Goal: Transaction & Acquisition: Book appointment/travel/reservation

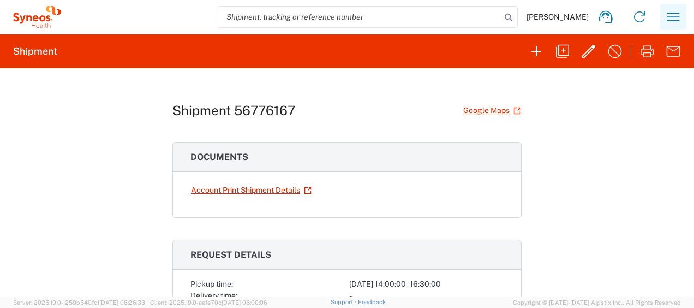
click at [671, 10] on icon "button" at bounding box center [673, 16] width 17 height 17
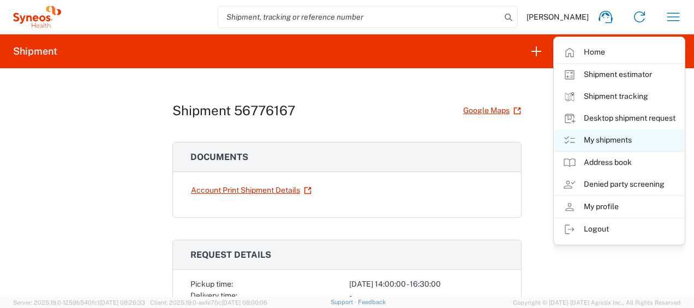
click at [646, 136] on link "My shipments" at bounding box center [620, 140] width 130 height 22
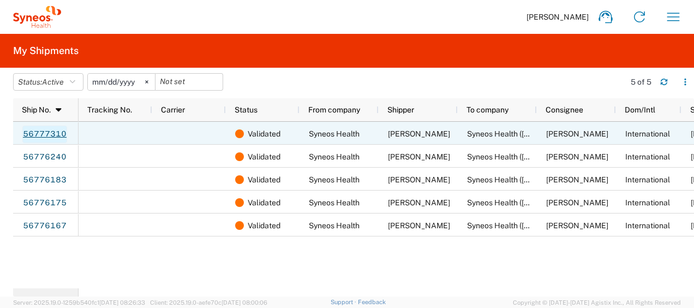
click at [58, 130] on link "56777310" at bounding box center [44, 134] width 45 height 17
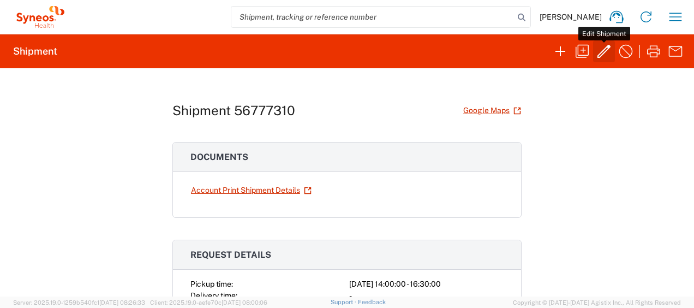
click at [600, 54] on icon "button" at bounding box center [604, 51] width 17 height 17
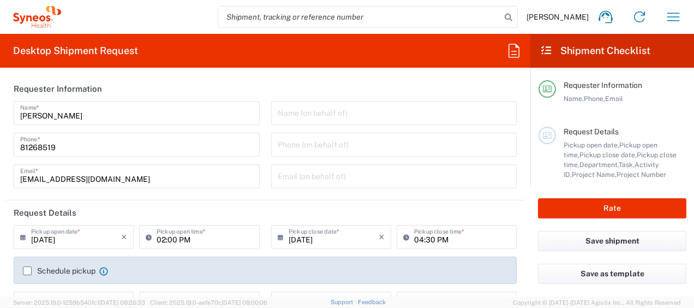
type input "Medium Box"
type input "3130 DEPARTMENTAL EXPENSE"
type input "3130"
type input "[GEOGRAPHIC_DATA]"
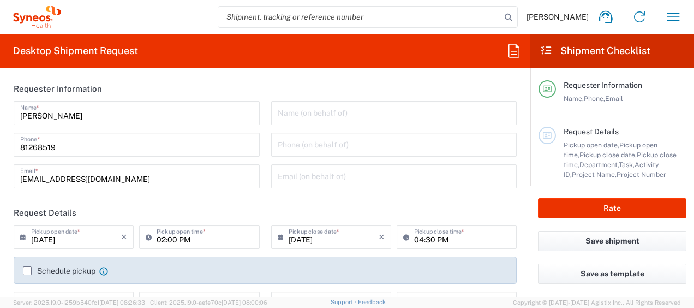
type input "Delivery Duty Paid"
click at [26, 269] on label "Schedule pickup" at bounding box center [59, 270] width 73 height 9
click at [27, 271] on input "Schedule pickup" at bounding box center [27, 271] width 0 height 0
type input "China"
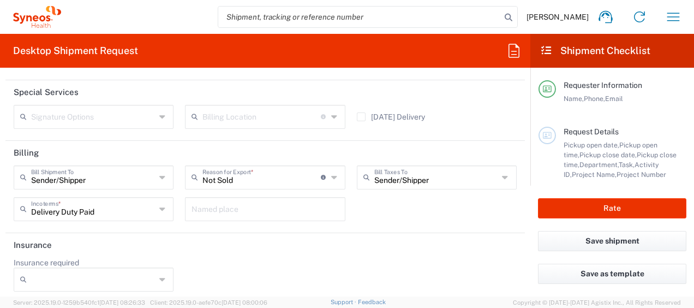
scroll to position [1629, 0]
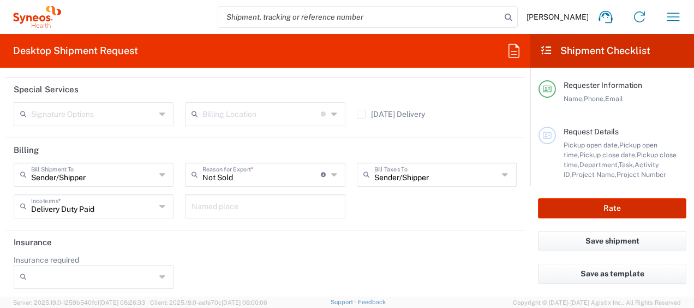
click at [606, 202] on button "Rate" at bounding box center [612, 208] width 148 height 20
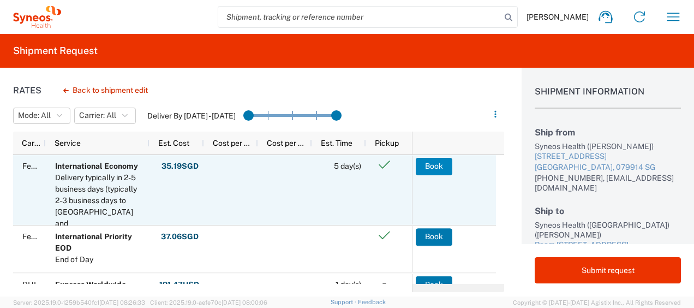
click at [430, 169] on button "Book" at bounding box center [434, 166] width 37 height 17
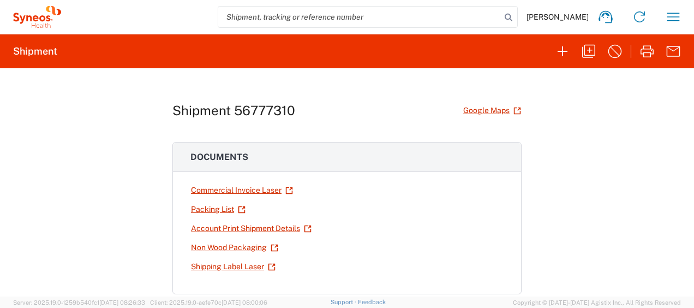
scroll to position [55, 0]
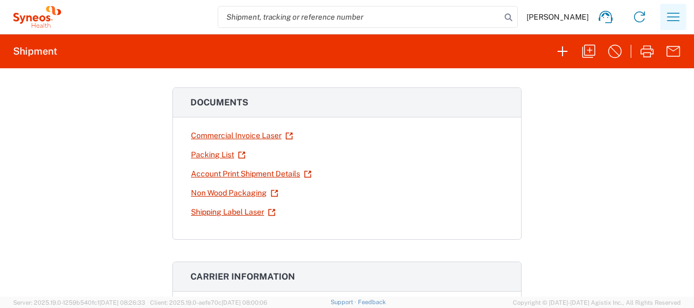
click at [679, 15] on icon "button" at bounding box center [673, 16] width 17 height 17
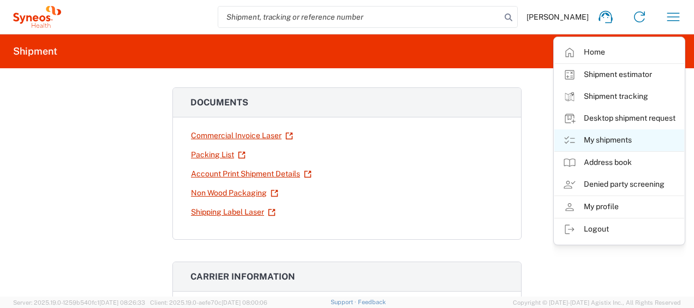
click at [626, 138] on link "My shipments" at bounding box center [620, 140] width 130 height 22
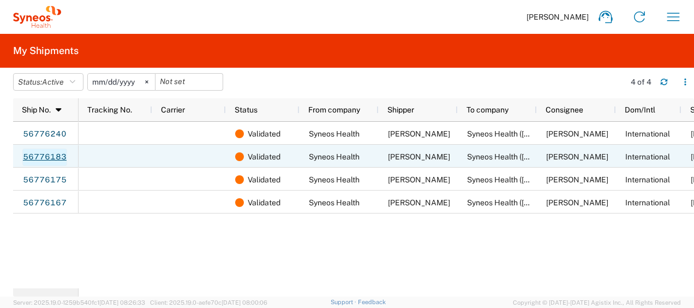
click at [48, 159] on link "56776183" at bounding box center [44, 156] width 45 height 17
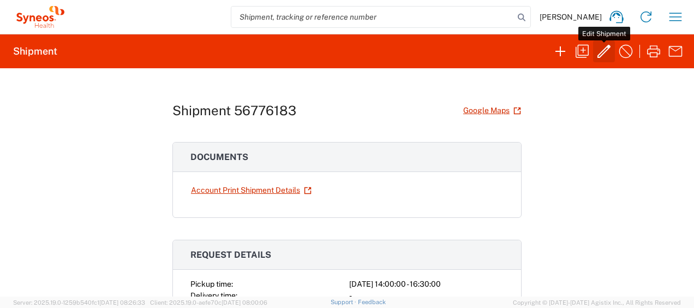
click at [604, 53] on icon "button" at bounding box center [604, 51] width 13 height 13
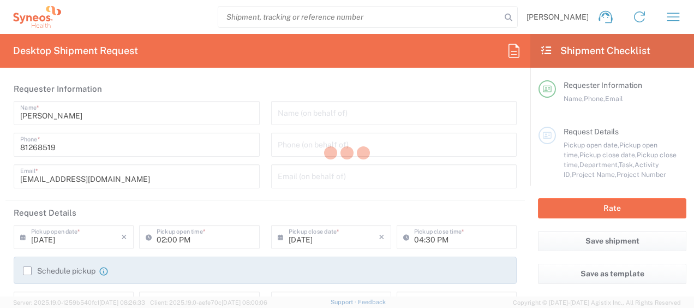
type input "3130"
type input "3130 DEPARTMENTAL EXPENSE"
type input "[GEOGRAPHIC_DATA]"
type input "Large Box"
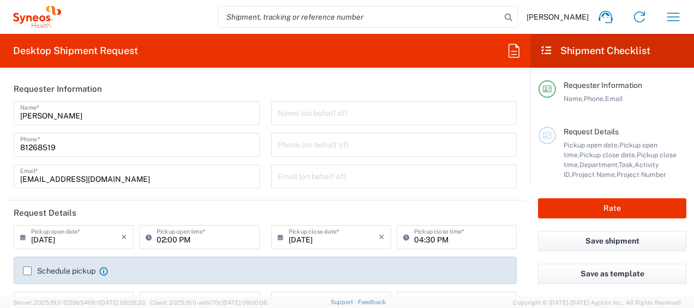
click at [26, 271] on label "Schedule pickup" at bounding box center [59, 270] width 73 height 9
click at [27, 271] on input "Schedule pickup" at bounding box center [27, 271] width 0 height 0
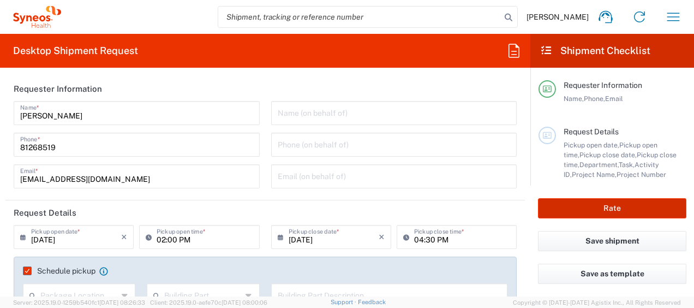
click at [612, 201] on button "Rate" at bounding box center [612, 208] width 148 height 20
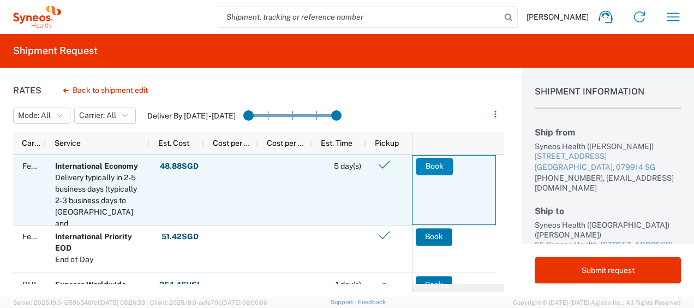
click at [437, 162] on button "Book" at bounding box center [434, 166] width 37 height 17
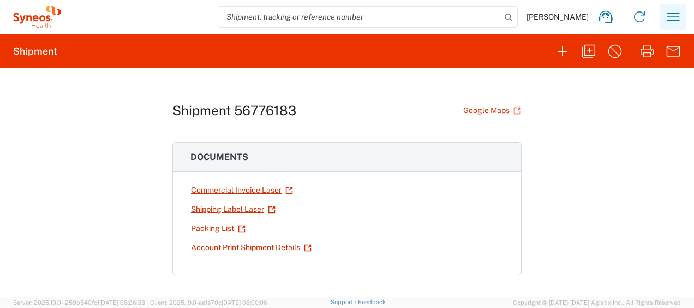
click at [667, 16] on button "button" at bounding box center [673, 17] width 26 height 26
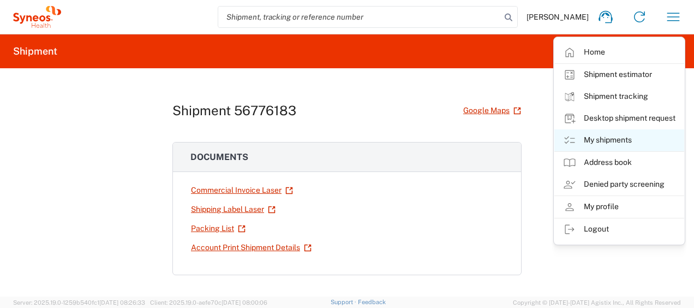
click at [621, 137] on link "My shipments" at bounding box center [620, 140] width 130 height 22
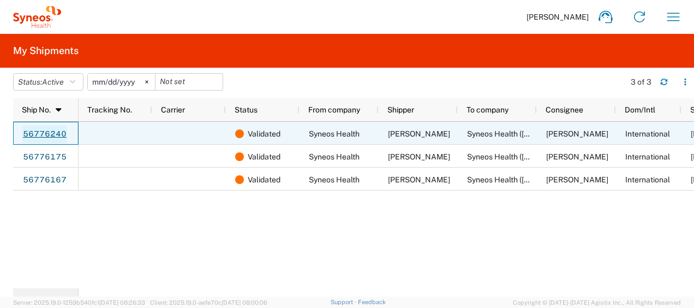
click at [50, 133] on link "56776240" at bounding box center [44, 134] width 45 height 17
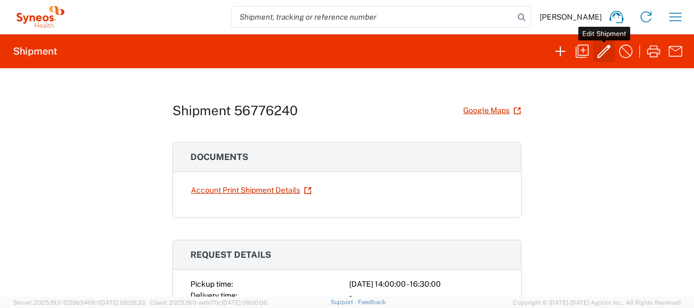
click at [603, 52] on icon "button" at bounding box center [604, 51] width 17 height 17
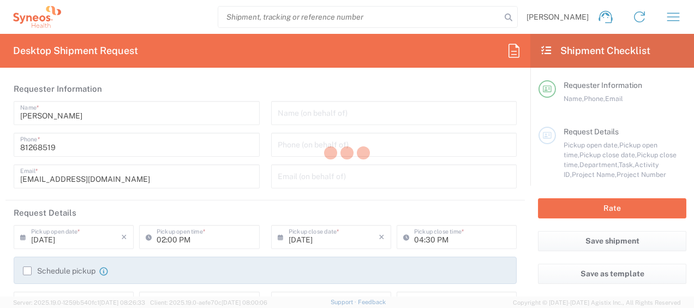
type input "3130"
type input "3130 DEPARTMENTAL EXPENSE"
type input "Large Box"
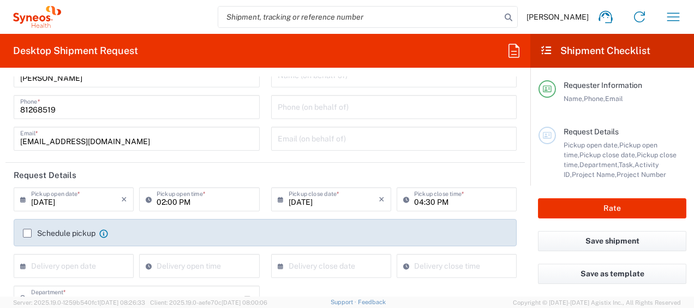
scroll to position [55, 0]
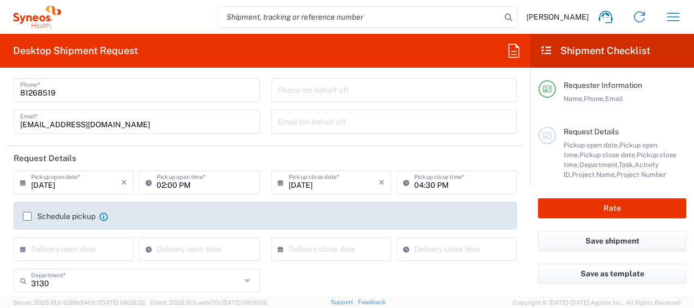
click at [22, 217] on div "Schedule pickup When scheduling a pickup please be sure to meet the following c…" at bounding box center [265, 219] width 496 height 17
click at [28, 216] on label "Schedule pickup" at bounding box center [59, 216] width 73 height 9
click at [27, 216] on input "Schedule pickup" at bounding box center [27, 216] width 0 height 0
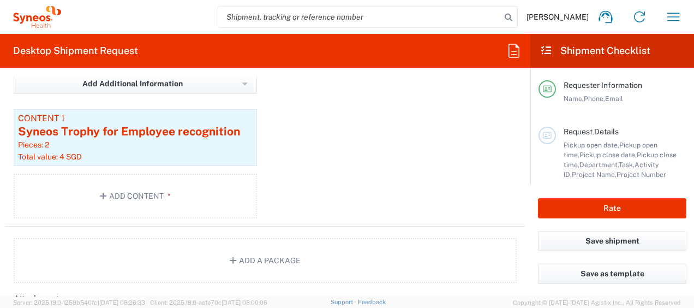
scroll to position [1201, 0]
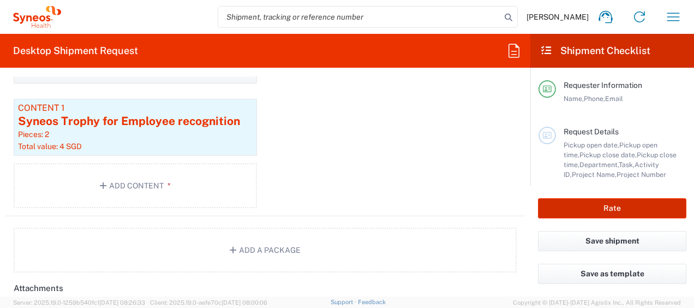
click at [642, 213] on button "Rate" at bounding box center [612, 208] width 148 height 20
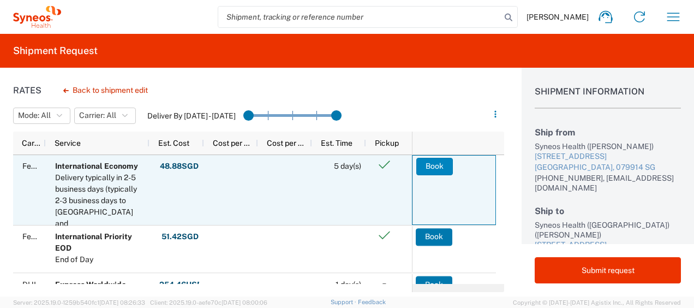
click at [443, 164] on button "Book" at bounding box center [434, 166] width 37 height 17
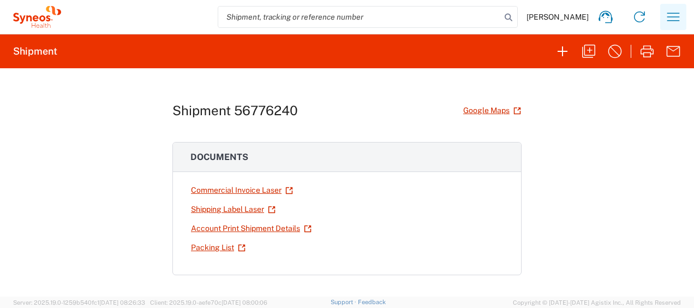
click at [672, 13] on icon "button" at bounding box center [674, 17] width 13 height 8
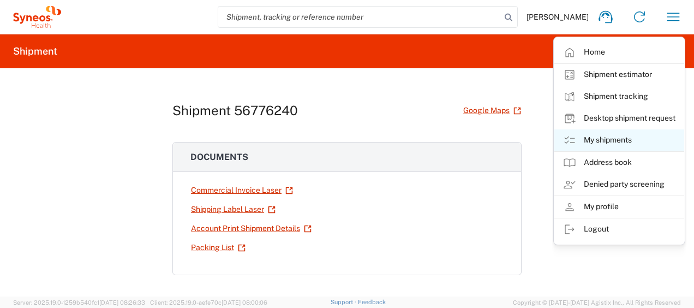
click at [626, 143] on link "My shipments" at bounding box center [620, 140] width 130 height 22
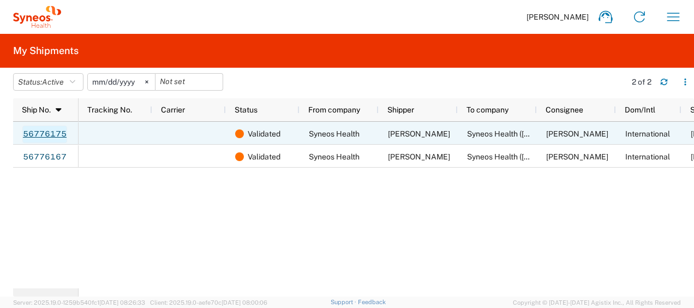
click at [45, 127] on link "56776175" at bounding box center [44, 134] width 45 height 17
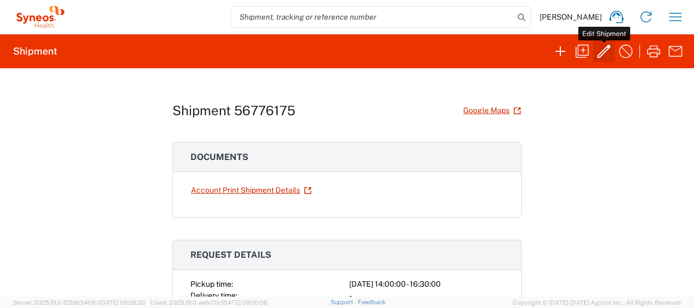
click at [606, 50] on icon "button" at bounding box center [604, 51] width 13 height 13
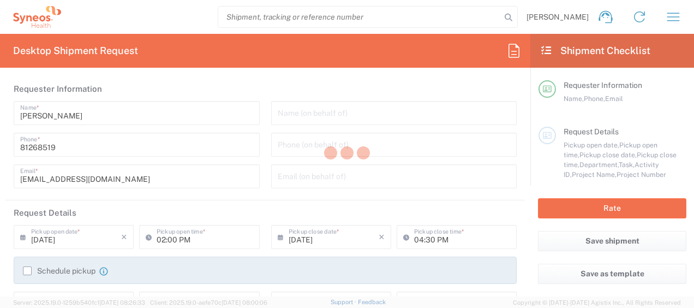
type input "3130"
type input "3130 DEPARTMENTAL EXPENSE"
type input "Medium Box"
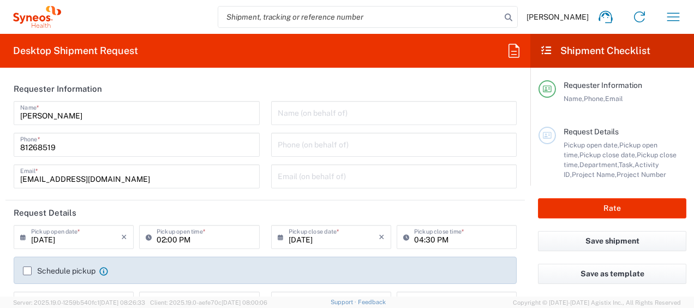
drag, startPoint x: 25, startPoint y: 266, endPoint x: 68, endPoint y: 270, distance: 42.7
click at [26, 266] on label "Schedule pickup" at bounding box center [59, 270] width 73 height 9
click at [27, 271] on input "Schedule pickup" at bounding box center [27, 271] width 0 height 0
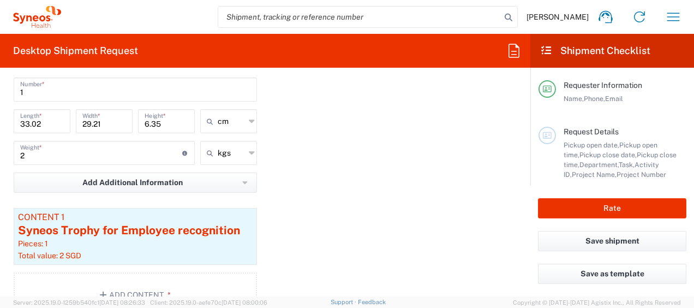
scroll to position [1037, 0]
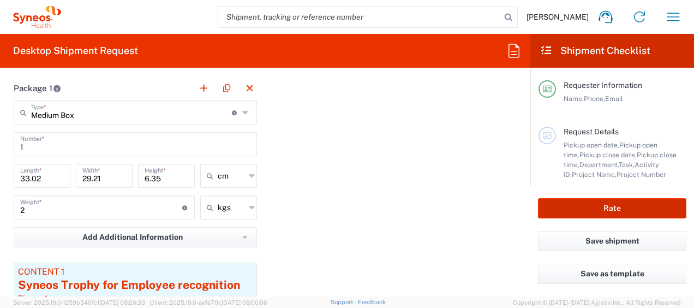
click at [646, 208] on button "Rate" at bounding box center [612, 208] width 148 height 20
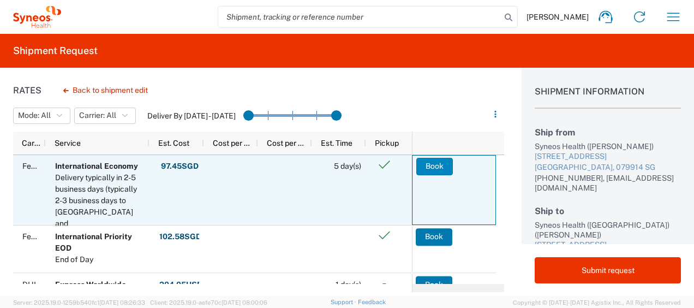
click at [441, 162] on button "Book" at bounding box center [434, 166] width 37 height 17
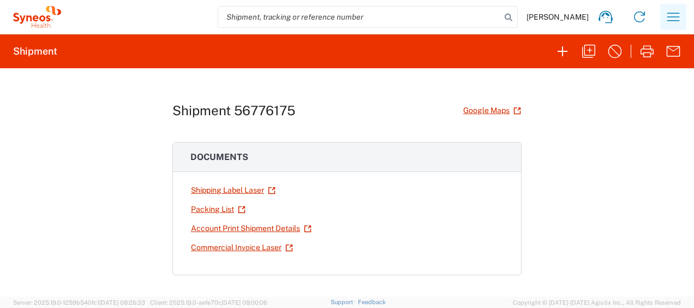
click at [681, 13] on icon "button" at bounding box center [673, 16] width 17 height 17
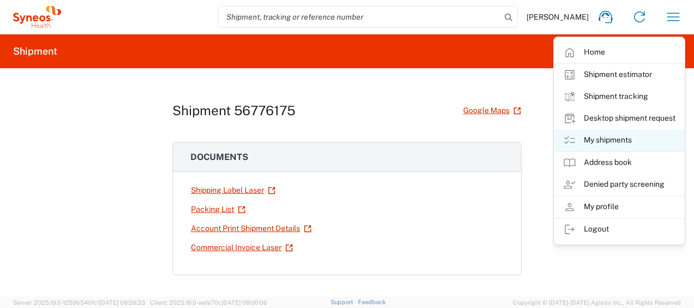
click at [647, 136] on link "My shipments" at bounding box center [620, 140] width 130 height 22
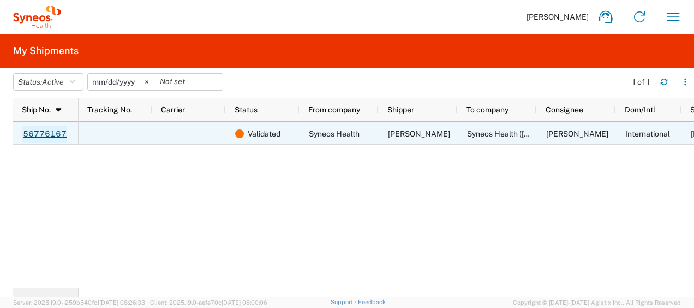
click at [59, 130] on link "56776167" at bounding box center [44, 134] width 45 height 17
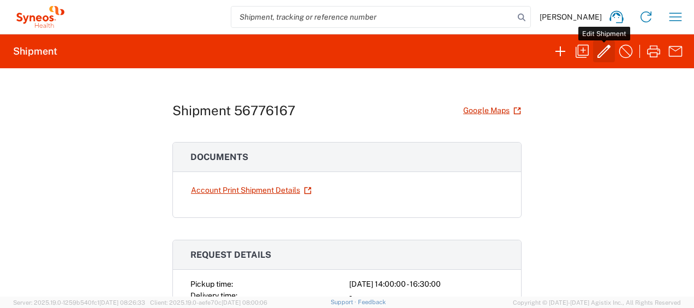
click at [605, 57] on icon "button" at bounding box center [604, 51] width 17 height 17
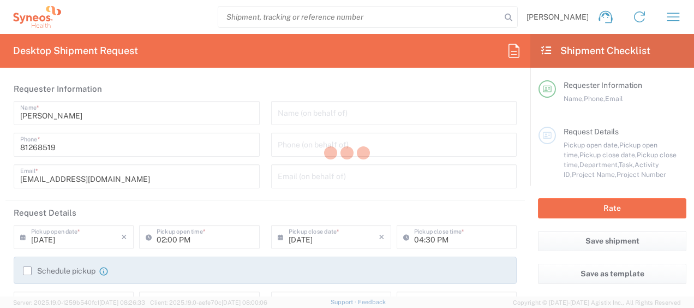
type input "3130"
type input "3130 DEPARTMENTAL EXPENSE"
type input "[GEOGRAPHIC_DATA]"
type input "Medium Box"
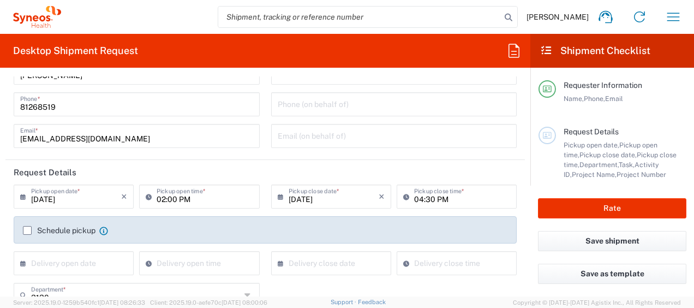
scroll to position [55, 0]
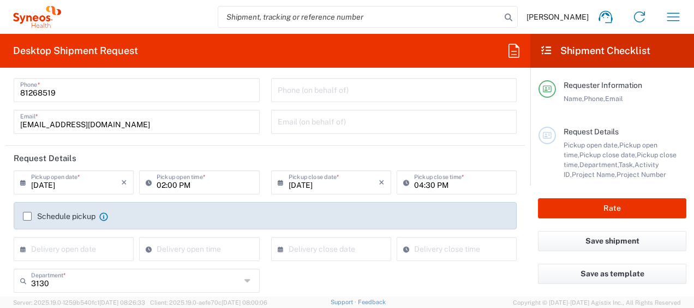
click at [25, 218] on label "Schedule pickup" at bounding box center [59, 216] width 73 height 9
click at [27, 216] on input "Schedule pickup" at bounding box center [27, 216] width 0 height 0
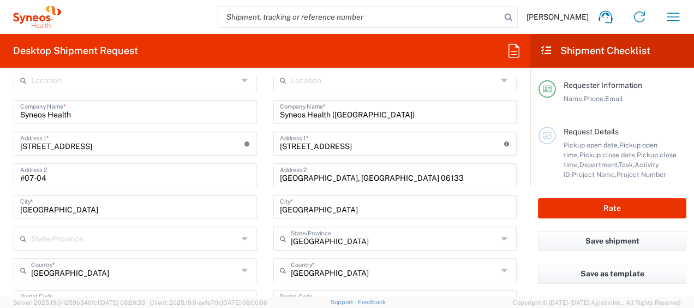
scroll to position [491, 0]
drag, startPoint x: 657, startPoint y: 209, endPoint x: 433, endPoint y: 153, distance: 230.1
click at [656, 209] on button "Rate" at bounding box center [612, 208] width 148 height 20
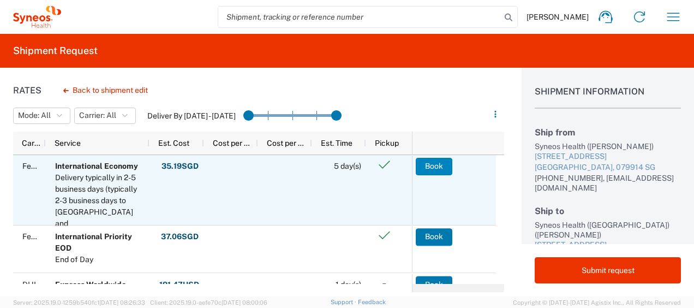
click at [439, 165] on button "Book" at bounding box center [434, 166] width 37 height 17
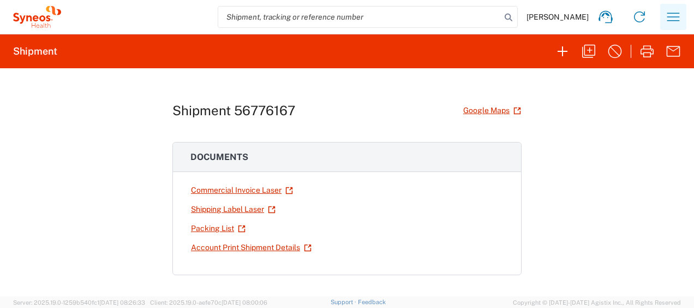
click at [667, 16] on icon "button" at bounding box center [673, 16] width 17 height 17
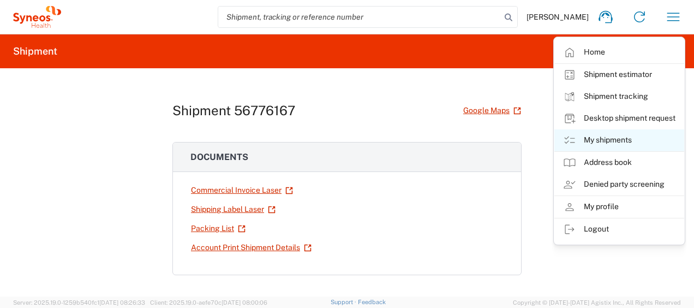
click at [622, 141] on link "My shipments" at bounding box center [620, 140] width 130 height 22
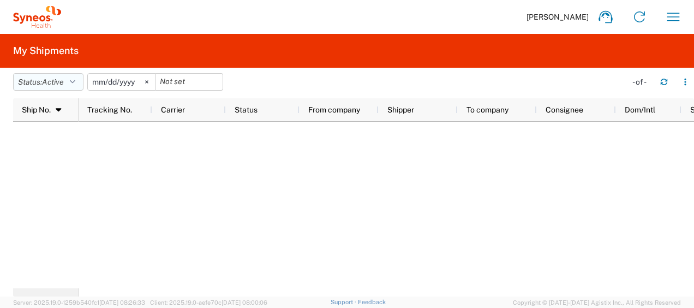
click at [73, 82] on icon "button" at bounding box center [72, 82] width 5 height 8
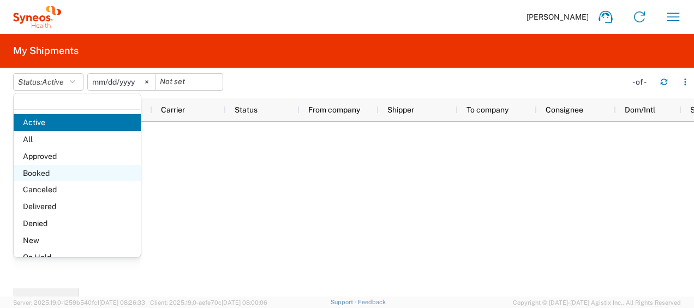
click at [66, 176] on span "Booked" at bounding box center [77, 173] width 127 height 17
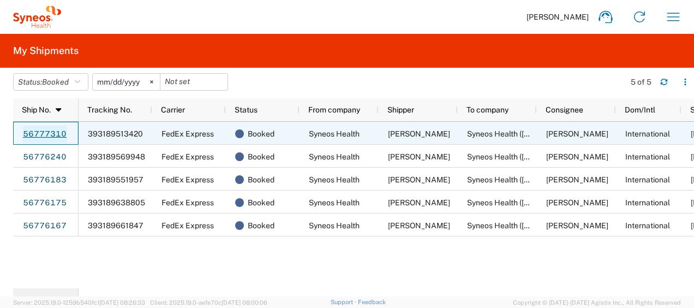
click at [47, 134] on link "56777310" at bounding box center [44, 134] width 45 height 17
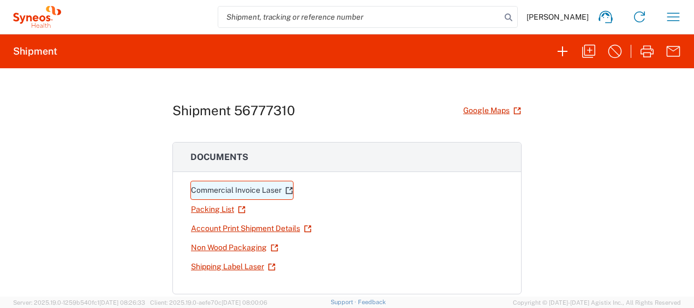
click at [233, 183] on link "Commercial Invoice Laser" at bounding box center [242, 190] width 103 height 19
click at [255, 187] on link "Commercial Invoice Laser" at bounding box center [242, 190] width 103 height 19
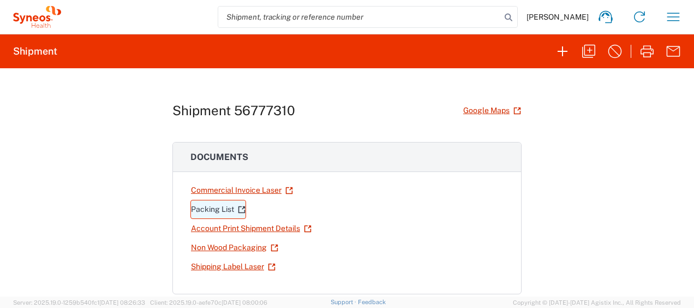
click at [215, 211] on link "Packing List" at bounding box center [219, 209] width 56 height 19
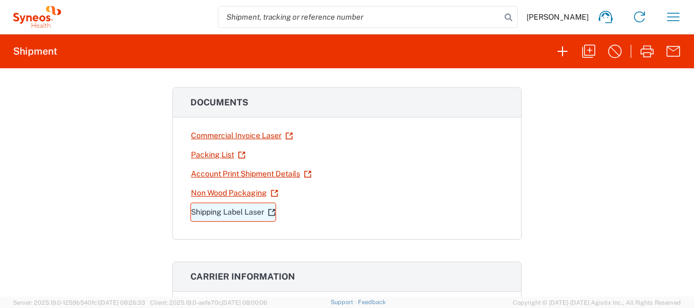
click at [239, 213] on link "Shipping Label Laser" at bounding box center [234, 212] width 86 height 19
click at [675, 16] on icon "button" at bounding box center [674, 17] width 13 height 8
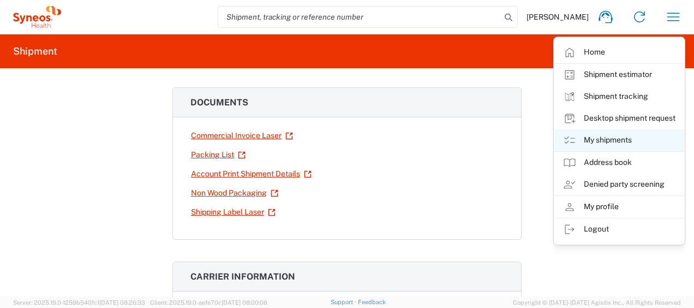
click at [627, 136] on link "My shipments" at bounding box center [620, 140] width 130 height 22
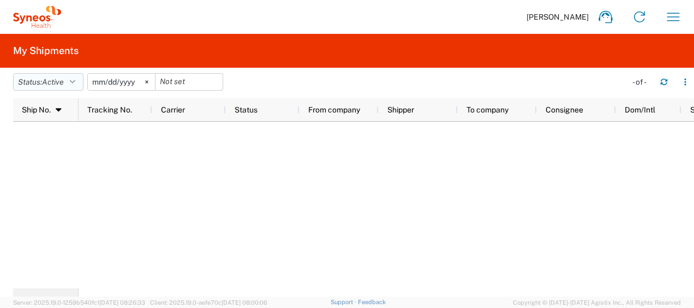
click at [74, 82] on icon "button" at bounding box center [72, 82] width 5 height 8
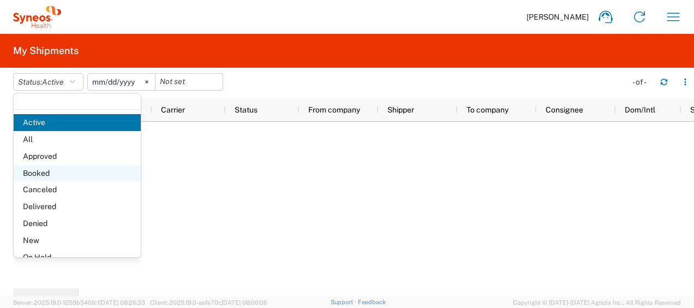
click at [73, 172] on span "Booked" at bounding box center [77, 173] width 127 height 17
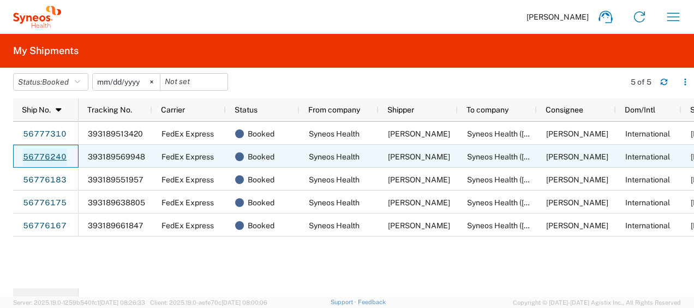
click at [51, 154] on link "56776240" at bounding box center [44, 156] width 45 height 17
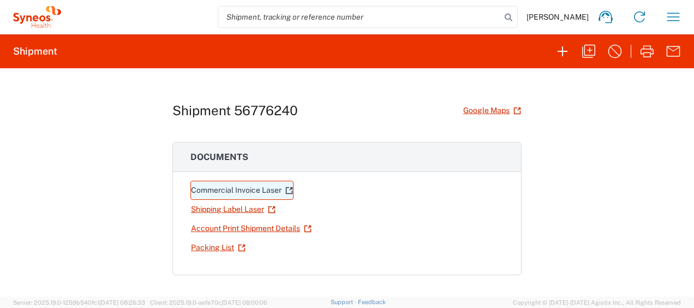
click at [247, 190] on link "Commercial Invoice Laser" at bounding box center [242, 190] width 103 height 19
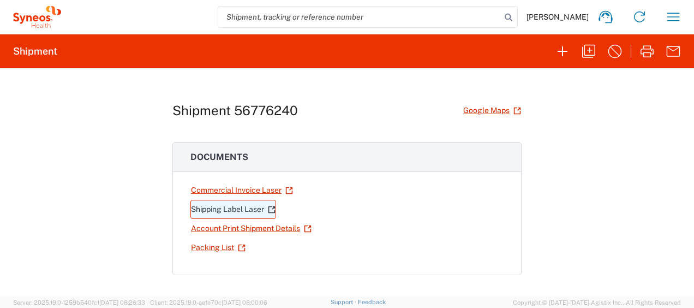
click at [241, 208] on link "Shipping Label Laser" at bounding box center [234, 209] width 86 height 19
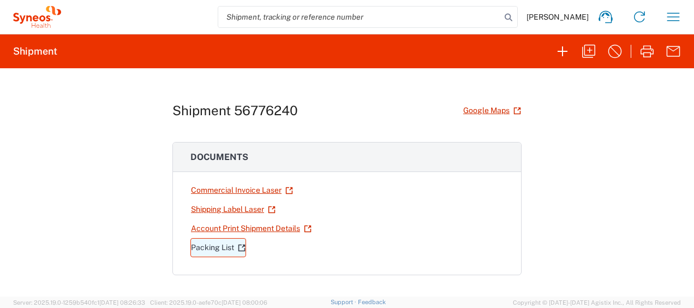
click at [216, 248] on link "Packing List" at bounding box center [219, 247] width 56 height 19
click at [677, 17] on icon "button" at bounding box center [673, 16] width 17 height 17
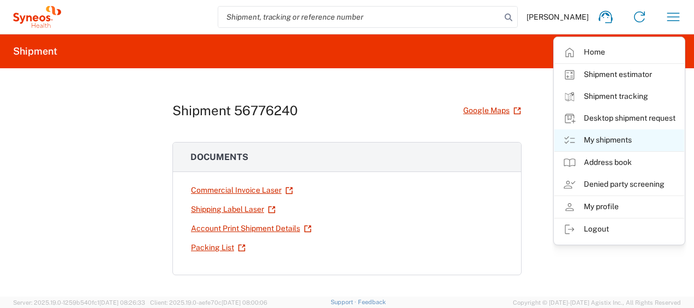
click at [628, 144] on link "My shipments" at bounding box center [620, 140] width 130 height 22
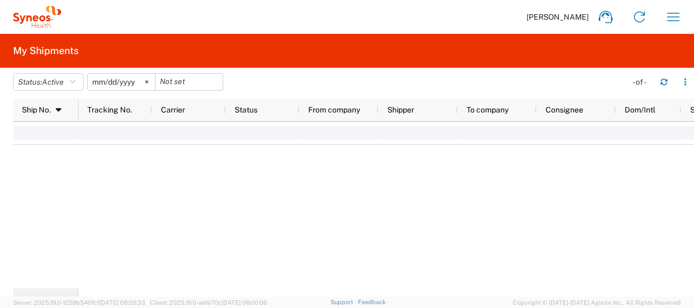
drag, startPoint x: 347, startPoint y: 140, endPoint x: 245, endPoint y: 46, distance: 139.1
click at [245, 46] on agx-user-shipments "My Shipments Status: Active Active All Approved Booked Canceled Delivered Denie…" at bounding box center [347, 165] width 694 height 263
click at [79, 78] on button "Status: Active" at bounding box center [48, 81] width 70 height 17
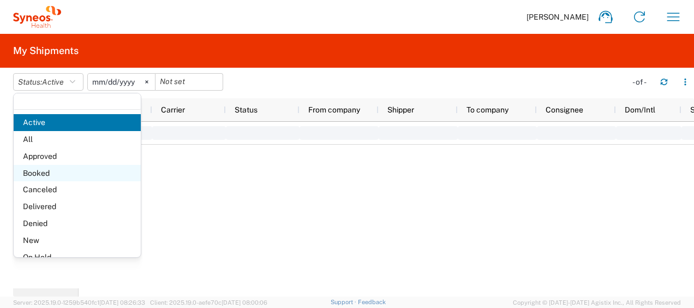
click at [60, 175] on span "Booked" at bounding box center [77, 173] width 127 height 17
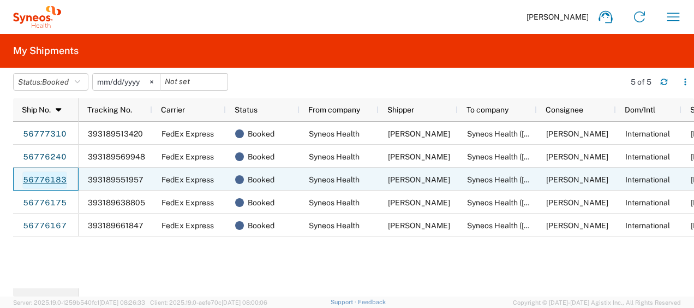
click at [58, 176] on link "56776183" at bounding box center [44, 179] width 45 height 17
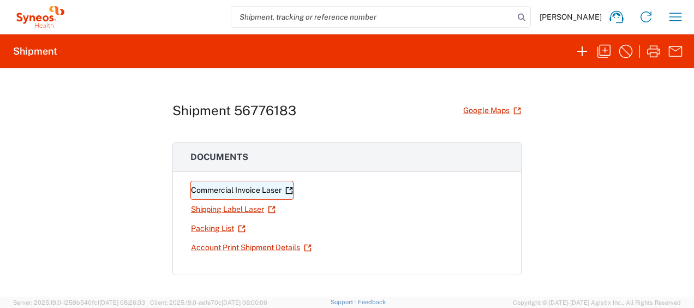
click at [222, 187] on link "Commercial Invoice Laser" at bounding box center [242, 190] width 103 height 19
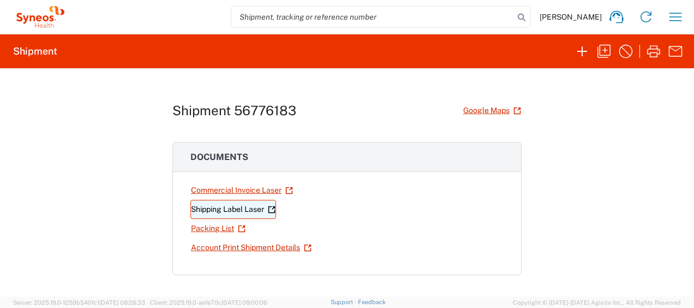
click at [224, 207] on link "Shipping Label Laser" at bounding box center [234, 209] width 86 height 19
click at [195, 228] on link "Packing List" at bounding box center [219, 228] width 56 height 19
click at [683, 5] on div "[PERSON_NAME] Home Shipment estimator Shipment tracking Desktop shipment reques…" at bounding box center [379, 17] width 623 height 26
click at [681, 15] on icon "button" at bounding box center [675, 16] width 17 height 17
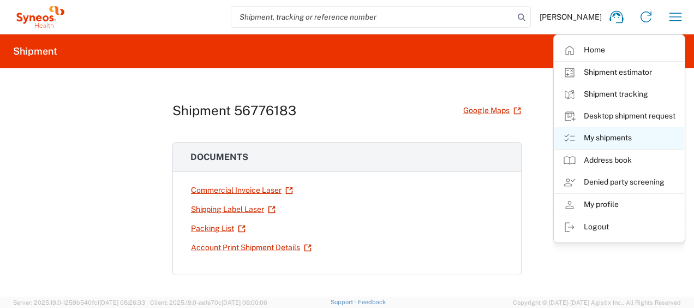
click at [618, 141] on link "My shipments" at bounding box center [620, 138] width 130 height 22
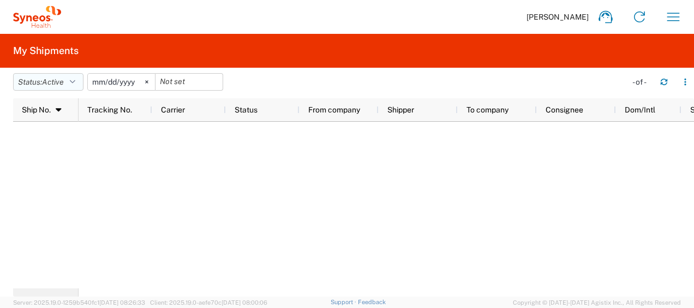
click at [80, 79] on button "Status: Active" at bounding box center [48, 81] width 70 height 17
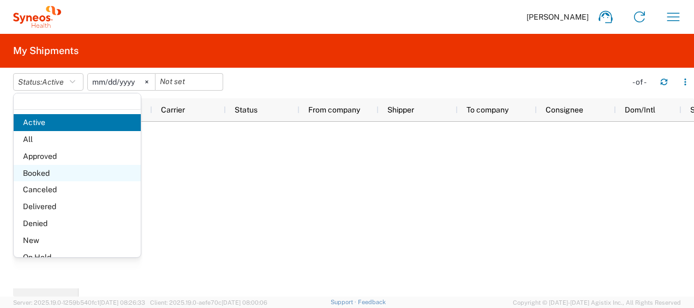
click at [78, 175] on span "Booked" at bounding box center [77, 173] width 127 height 17
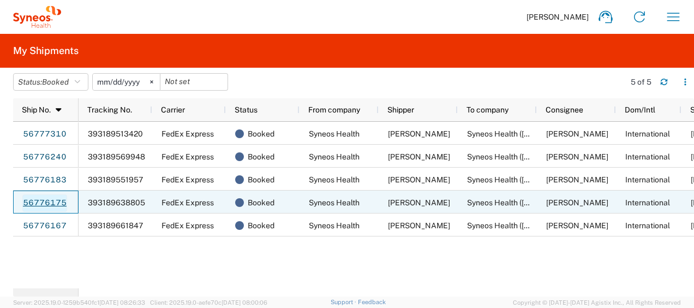
click at [48, 195] on link "56776175" at bounding box center [44, 202] width 45 height 17
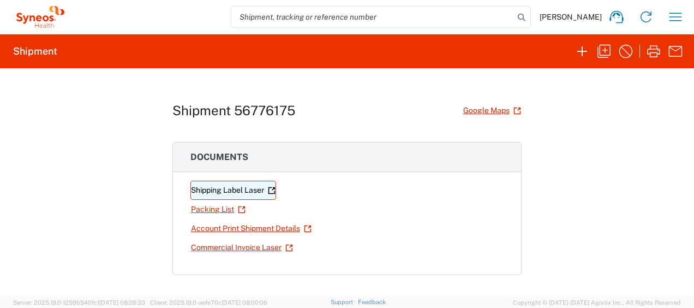
click at [210, 186] on link "Shipping Label Laser" at bounding box center [234, 190] width 86 height 19
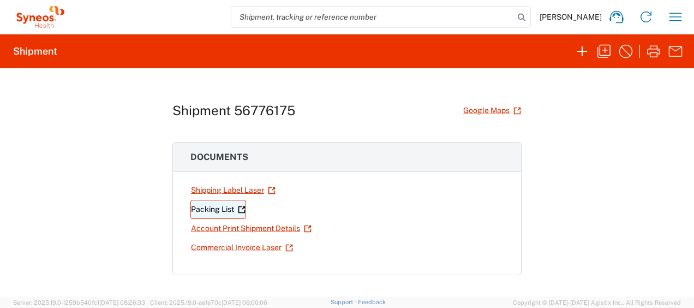
click at [215, 202] on link "Packing List" at bounding box center [219, 209] width 56 height 19
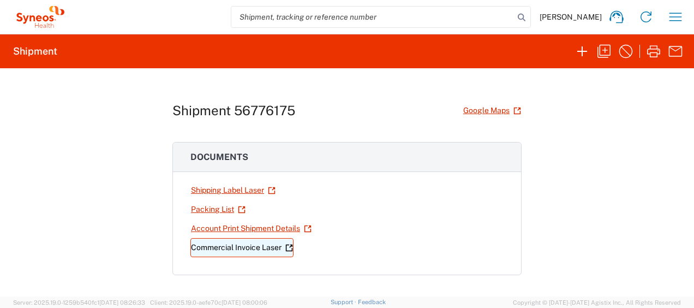
click at [216, 242] on link "Commercial Invoice Laser" at bounding box center [242, 247] width 103 height 19
click at [681, 10] on icon "button" at bounding box center [675, 16] width 17 height 17
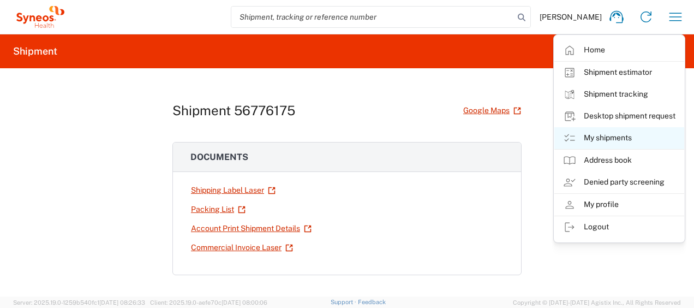
click at [614, 136] on link "My shipments" at bounding box center [620, 138] width 130 height 22
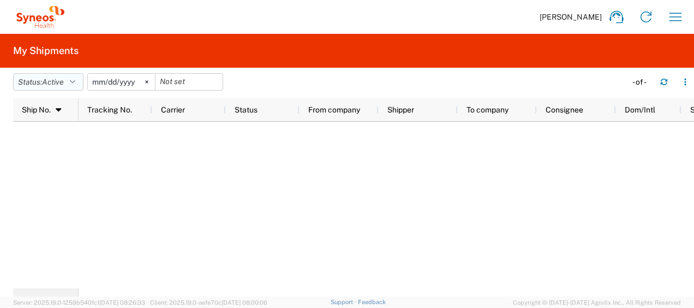
click at [73, 88] on button "Status: Active" at bounding box center [48, 81] width 70 height 17
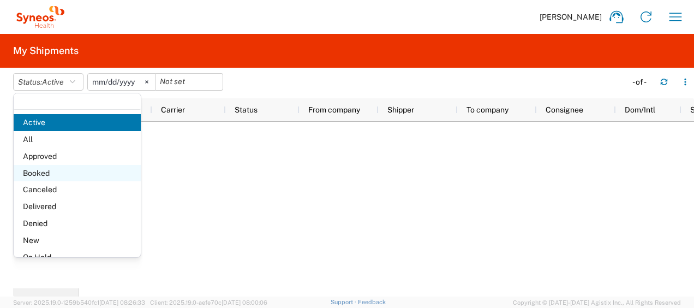
click at [70, 168] on span "Booked" at bounding box center [77, 173] width 127 height 17
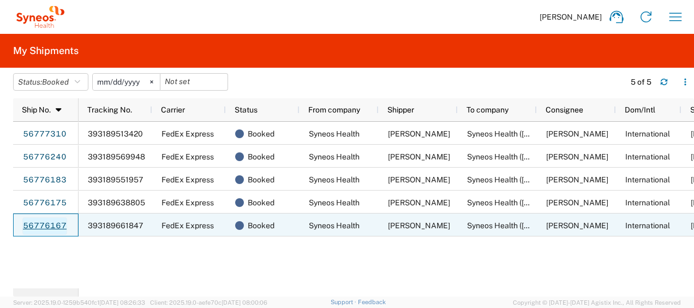
click at [43, 227] on link "56776167" at bounding box center [44, 225] width 45 height 17
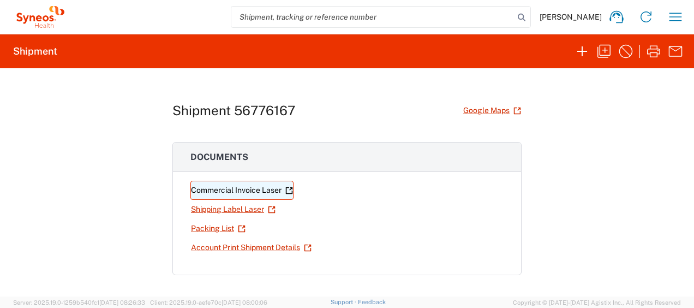
click at [224, 193] on link "Commercial Invoice Laser" at bounding box center [242, 190] width 103 height 19
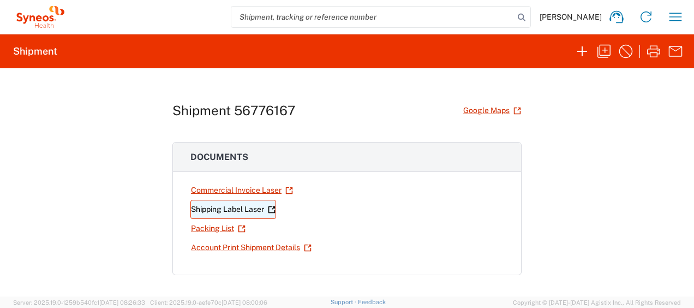
click at [217, 213] on link "Shipping Label Laser" at bounding box center [234, 209] width 86 height 19
